Goal: Information Seeking & Learning: Learn about a topic

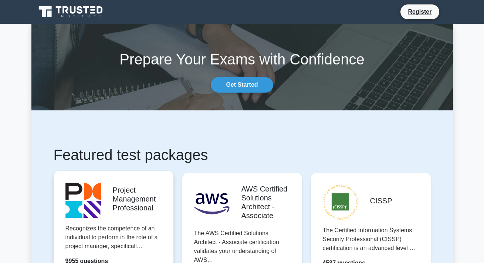
scroll to position [51, 0]
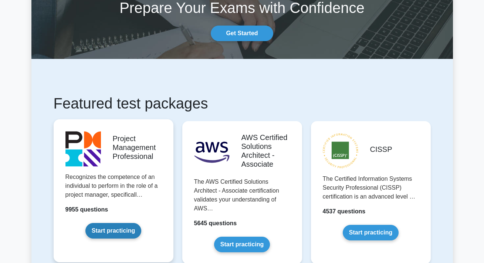
click at [108, 225] on link "Start practicing" at bounding box center [113, 231] width 56 height 16
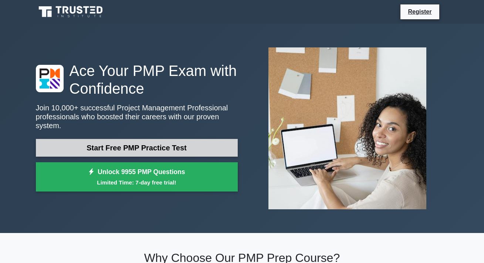
click at [139, 145] on link "Start Free PMP Practice Test" at bounding box center [137, 148] width 202 height 18
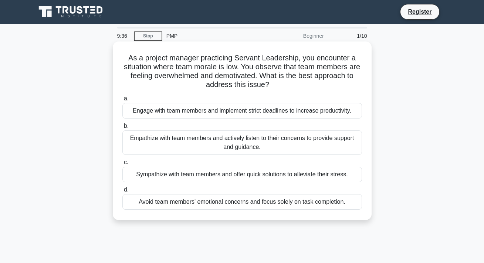
click at [228, 143] on div "Empathize with team members and actively listen to their concerns to provide su…" at bounding box center [242, 142] width 240 height 24
click at [122, 128] on input "b. Empathize with team members and actively listen to their concerns to provide…" at bounding box center [122, 126] width 0 height 5
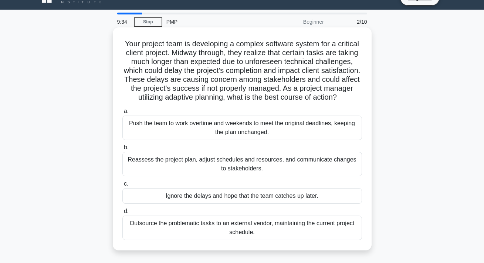
scroll to position [13, 0]
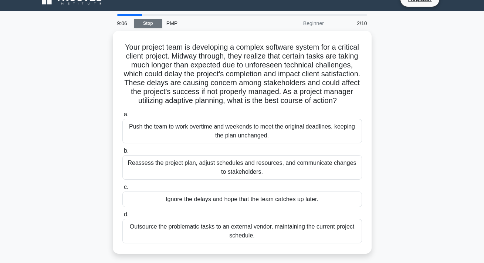
click at [149, 21] on link "Stop" at bounding box center [148, 23] width 28 height 9
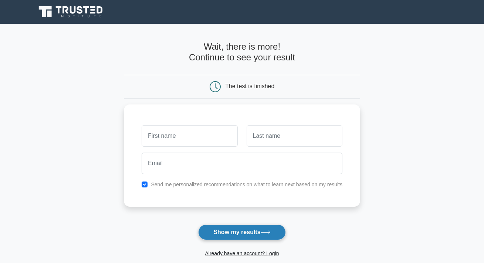
click at [237, 231] on button "Show my results" at bounding box center [241, 232] width 87 height 16
